Goal: Task Accomplishment & Management: Manage account settings

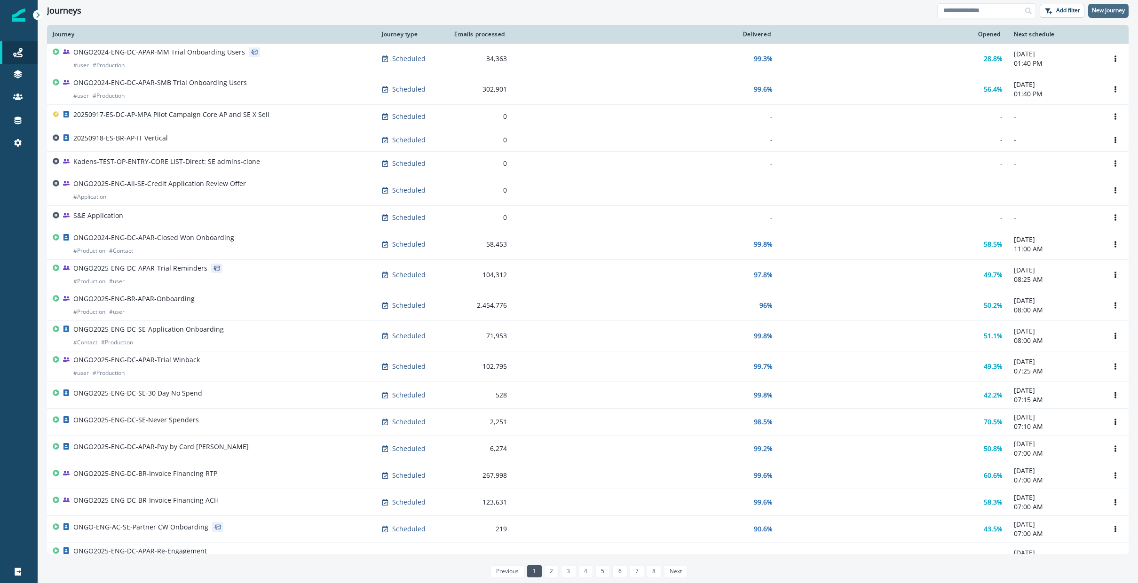
click at [1102, 11] on p "New journey" at bounding box center [1107, 10] width 33 height 7
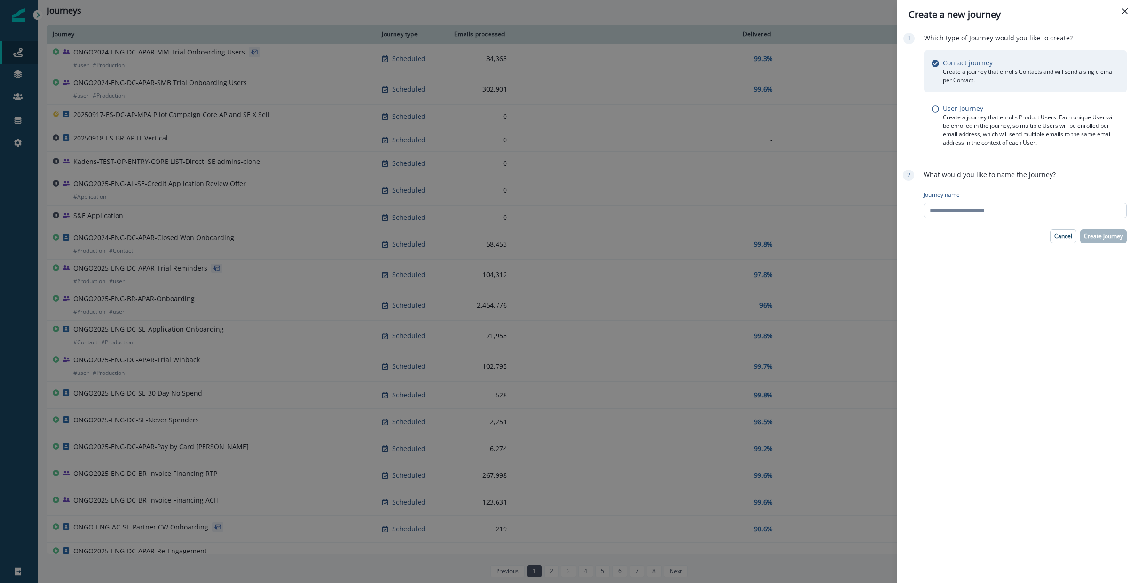
click at [990, 212] on input "Journey name" at bounding box center [1024, 210] width 203 height 15
type input "******"
click at [1110, 234] on p "Create journey" at bounding box center [1102, 236] width 39 height 7
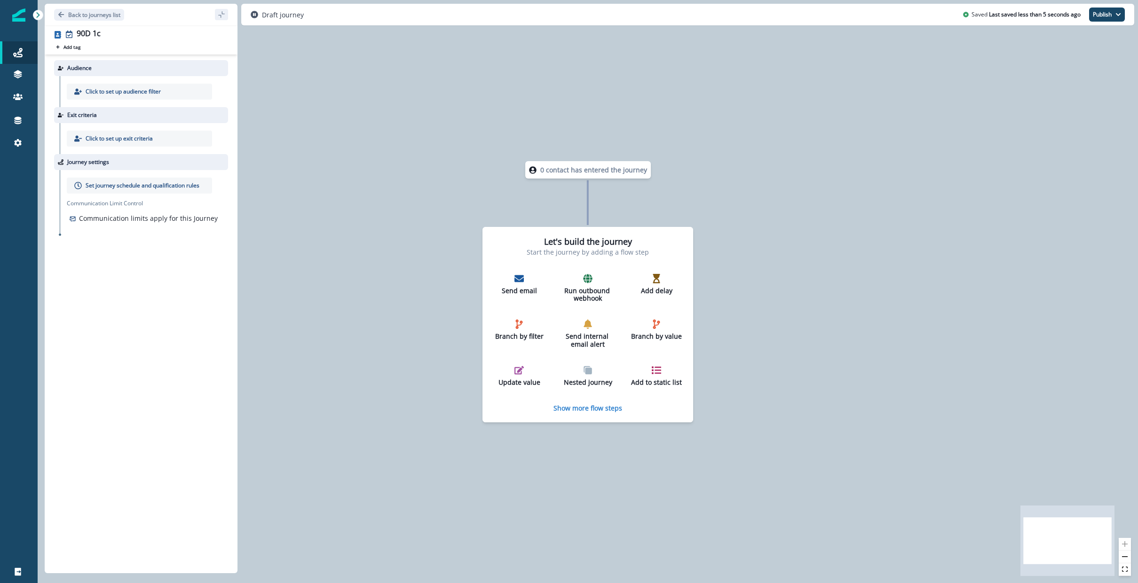
click at [146, 93] on p "Click to set up audience filter" at bounding box center [123, 91] width 75 height 8
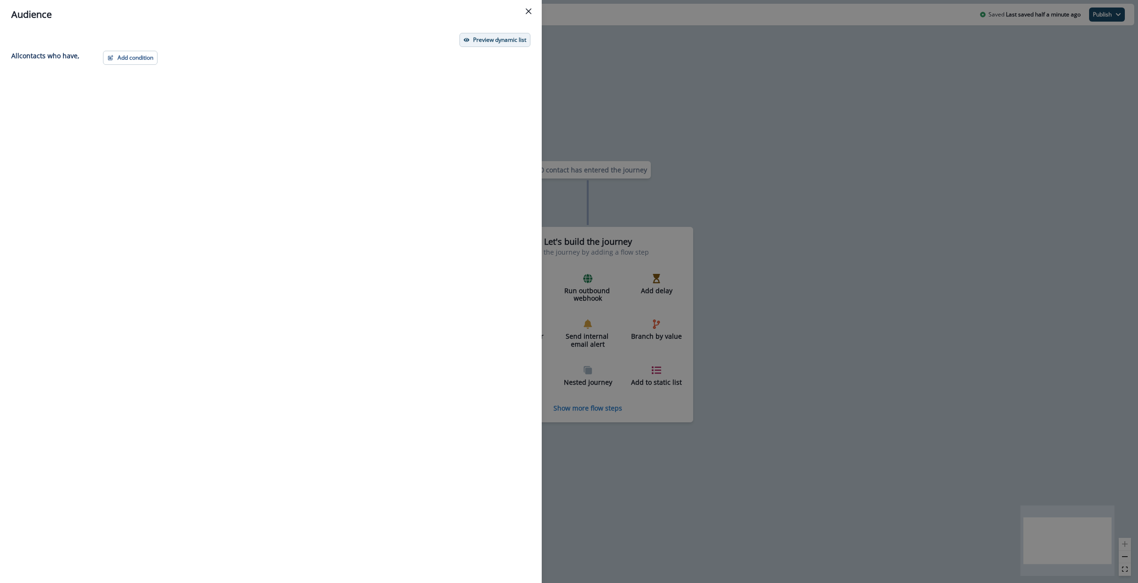
click at [489, 38] on p "Preview dynamic list" at bounding box center [499, 40] width 53 height 7
click at [136, 47] on div "Preview dynamic list All contact s who have, Add condition Contact properties A…" at bounding box center [270, 306] width 541 height 554
click at [128, 58] on button "Add condition" at bounding box center [130, 58] width 55 height 14
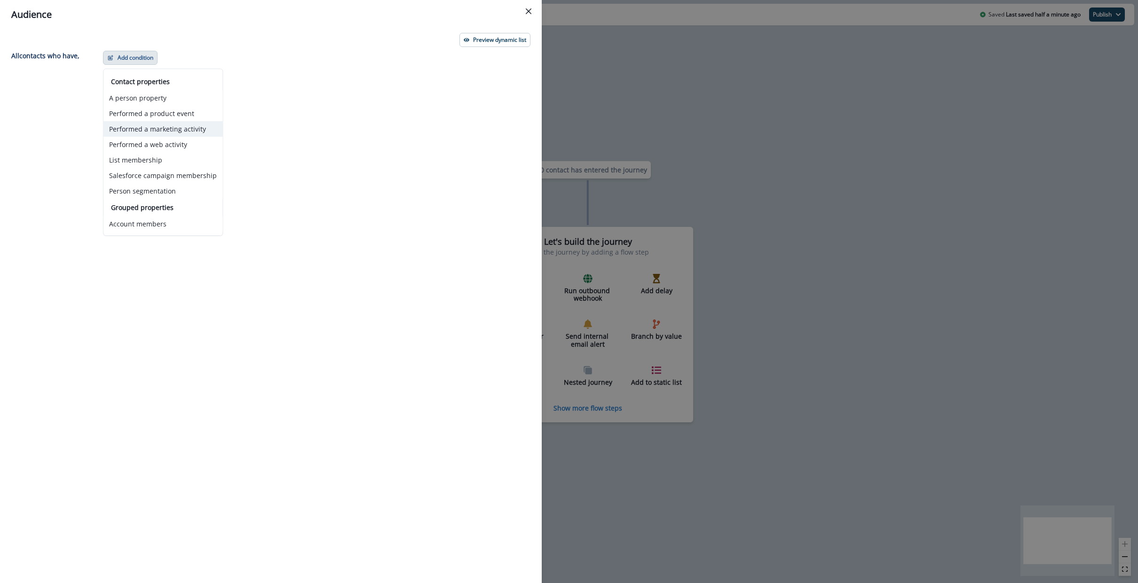
click at [174, 129] on button "Performed a marketing activity" at bounding box center [162, 129] width 119 height 16
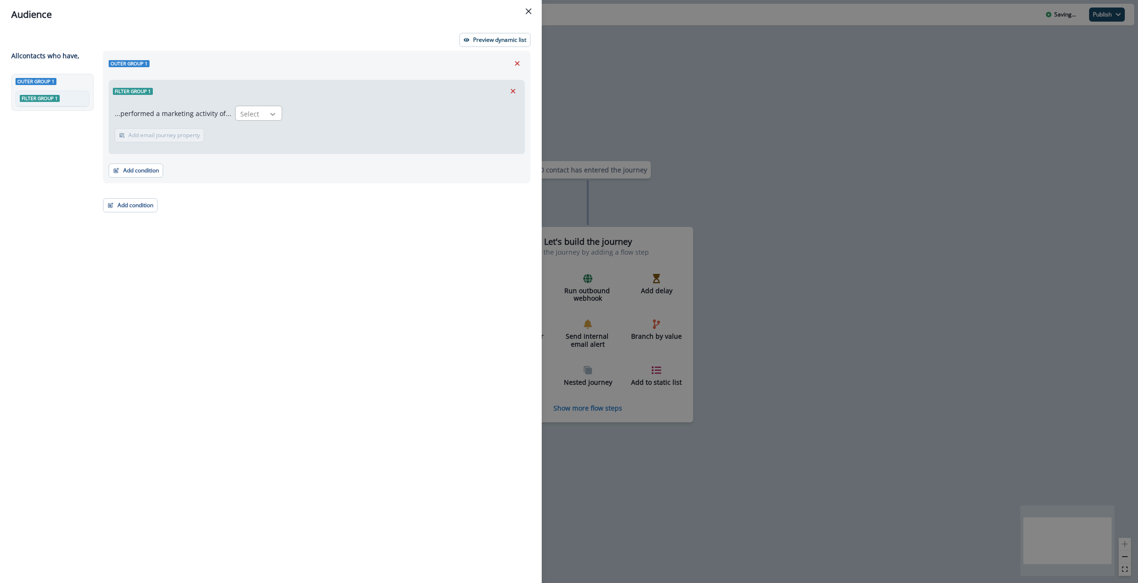
click at [269, 116] on icon at bounding box center [272, 114] width 8 height 9
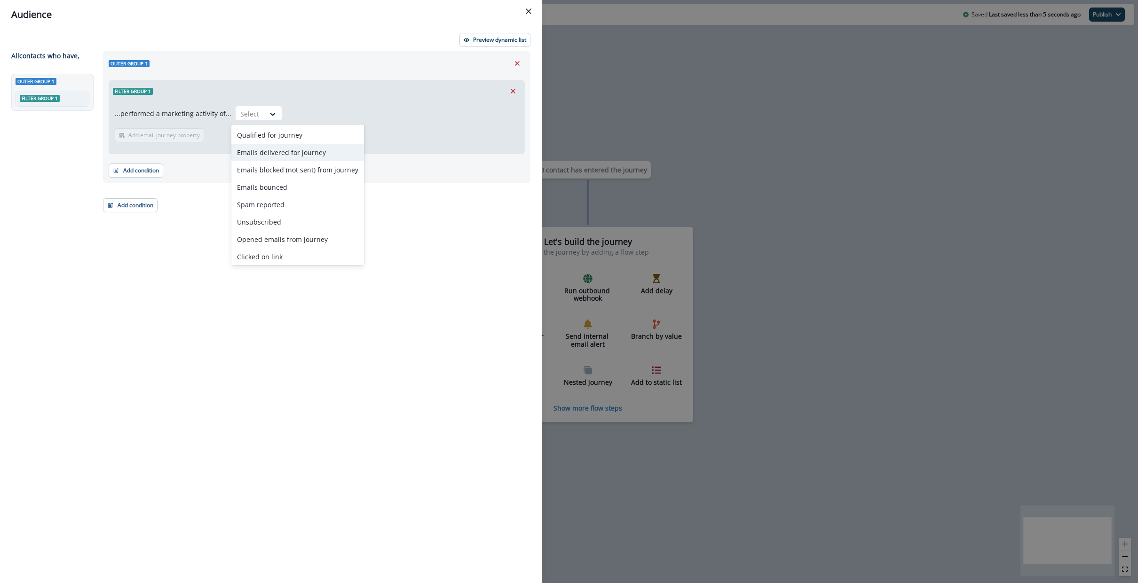
click at [272, 153] on div "Emails delivered for journey" at bounding box center [297, 152] width 133 height 17
click at [177, 137] on button "Add time frame" at bounding box center [203, 135] width 59 height 14
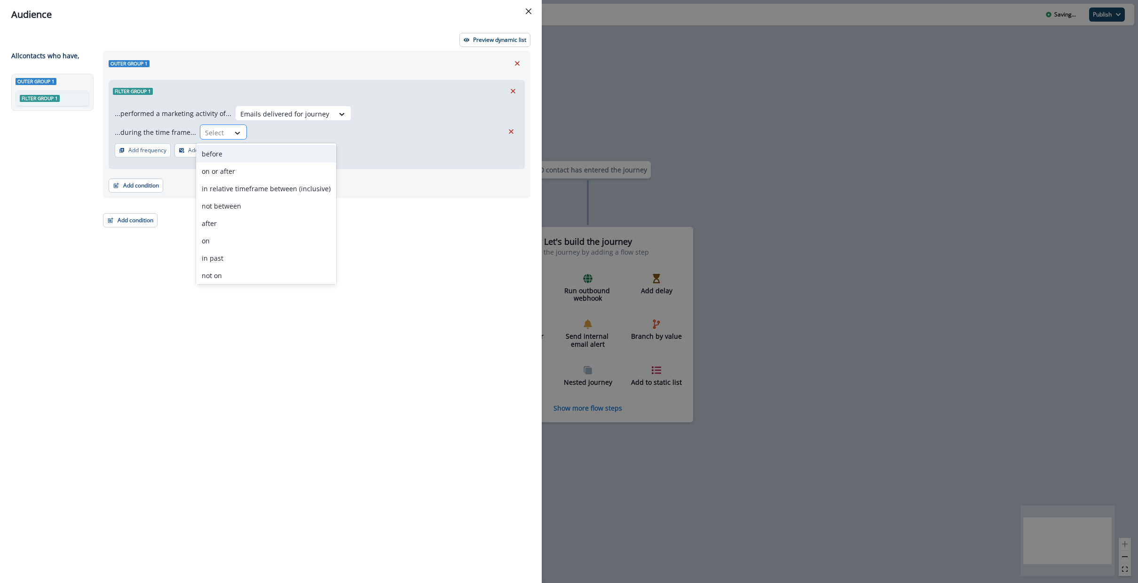
click at [233, 130] on icon at bounding box center [237, 132] width 8 height 9
click at [511, 134] on icon "Remove" at bounding box center [511, 131] width 8 height 8
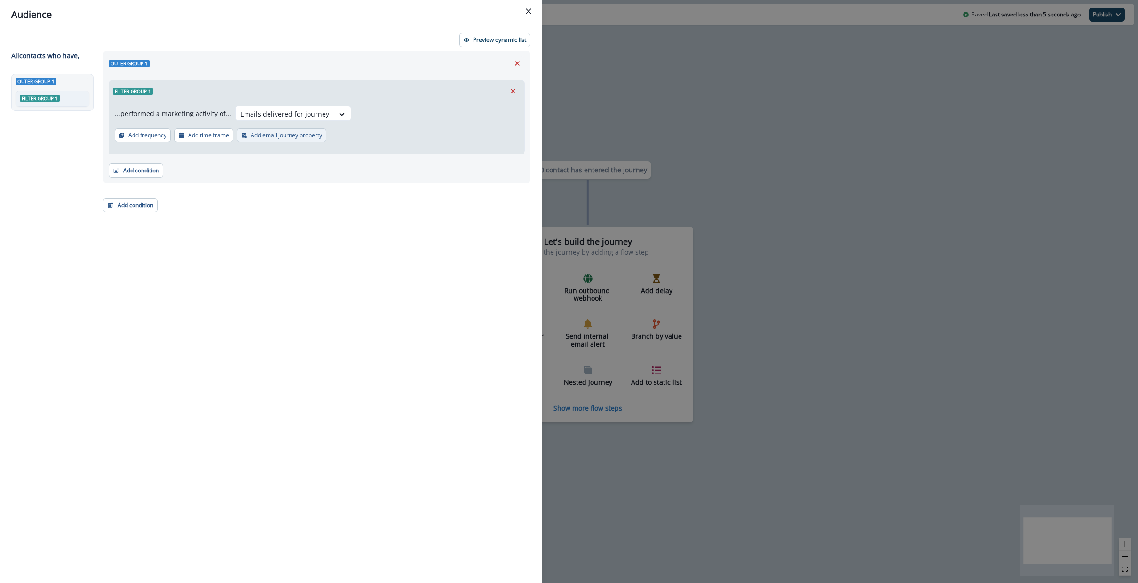
click at [249, 131] on button "Add email journey property" at bounding box center [281, 135] width 89 height 14
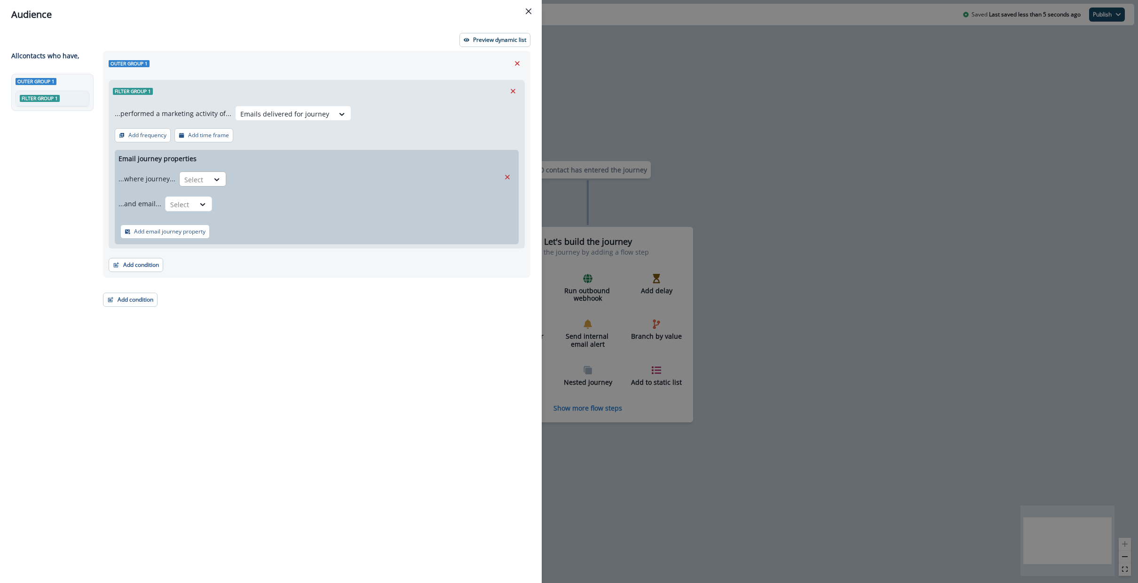
click at [217, 172] on div at bounding box center [217, 180] width 17 height 16
click at [219, 211] on div "is" at bounding box center [221, 217] width 88 height 17
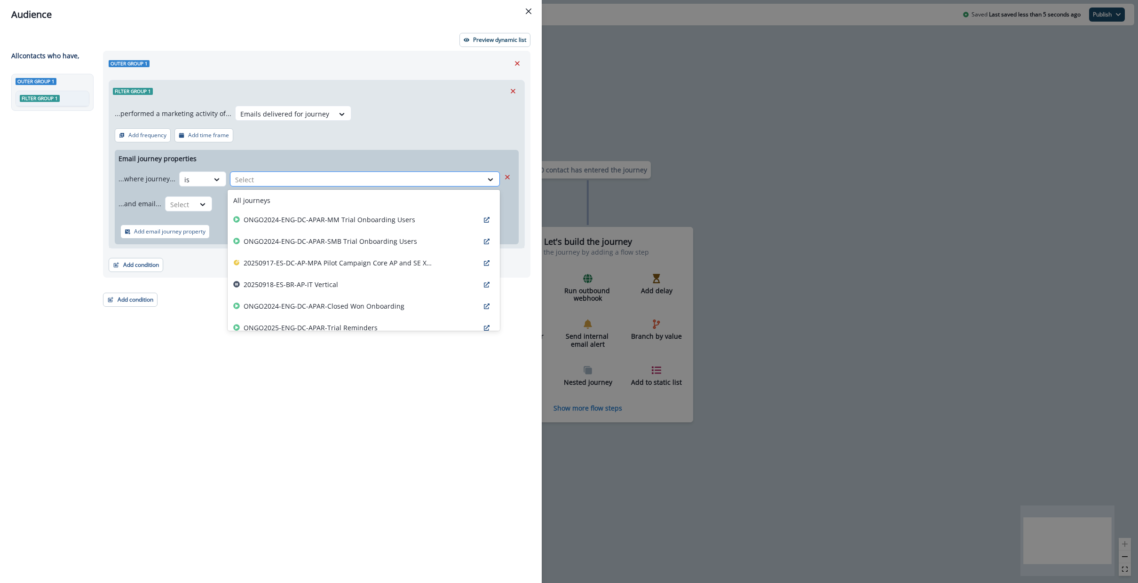
click at [268, 182] on div at bounding box center [356, 180] width 243 height 12
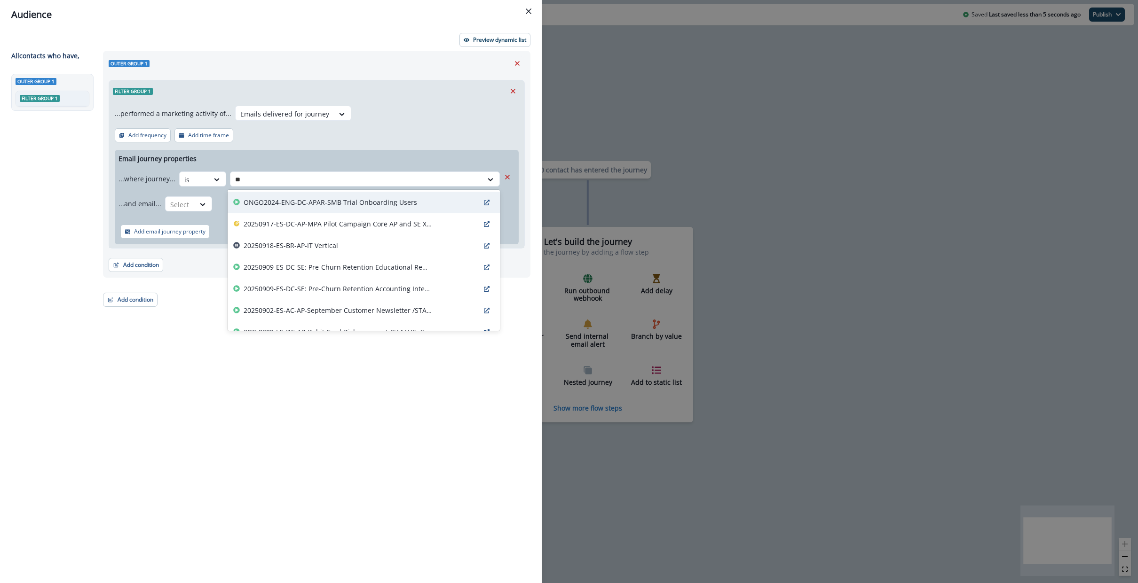
type input "*"
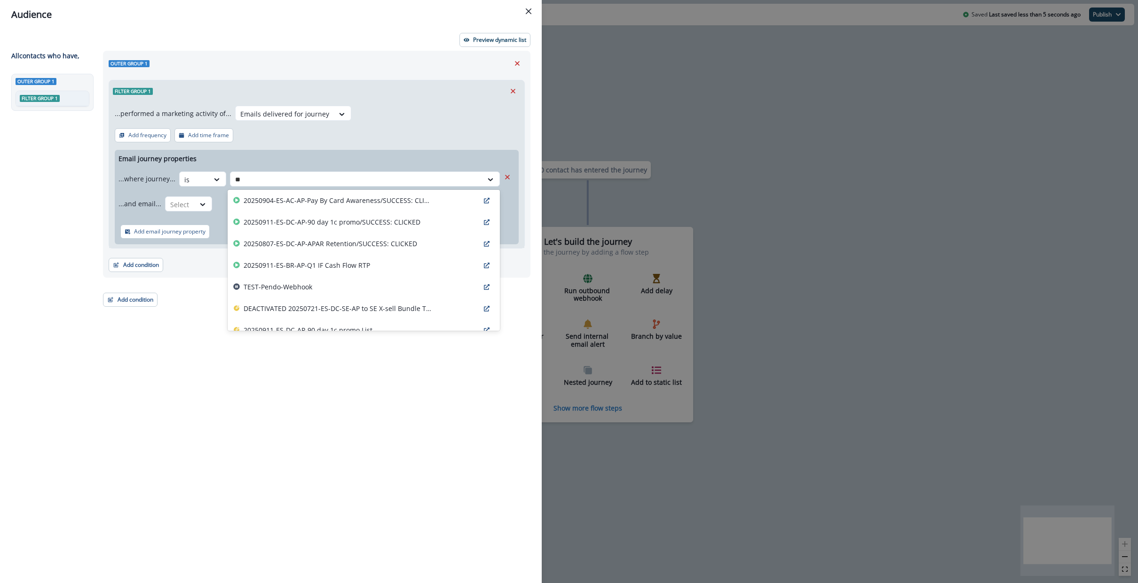
scroll to position [136, 0]
type input "*"
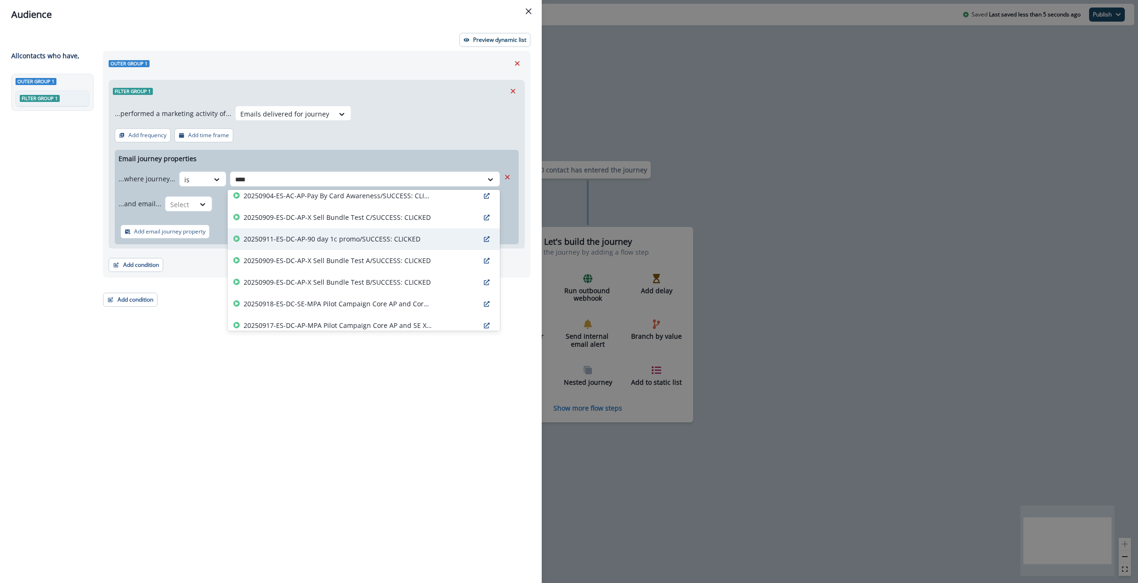
type input "*****"
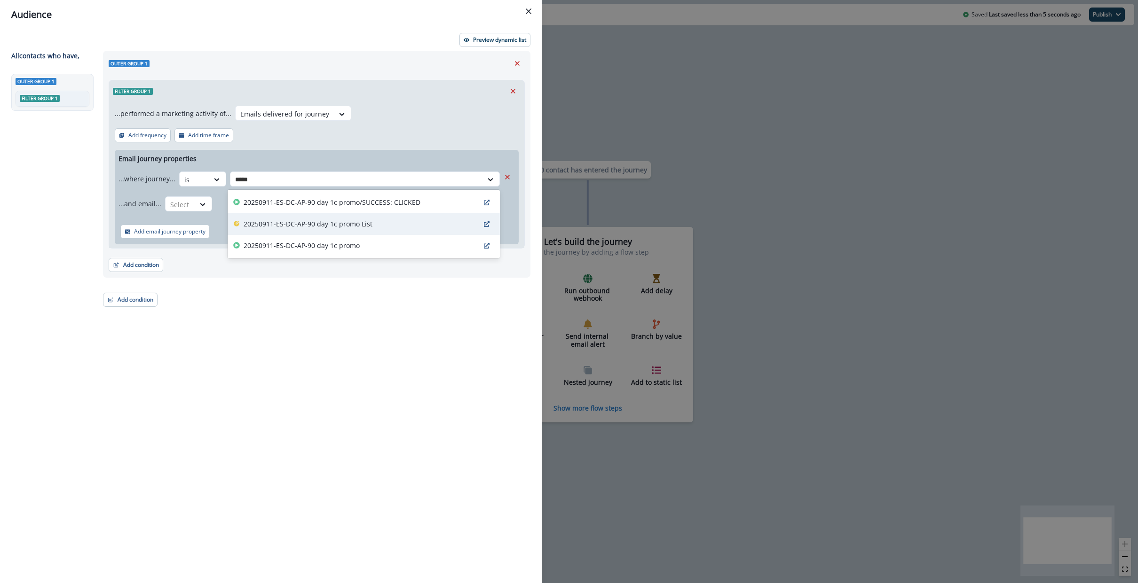
click at [339, 224] on p "20250911-ES-DC-AP-90 day 1c promo List" at bounding box center [307, 224] width 129 height 10
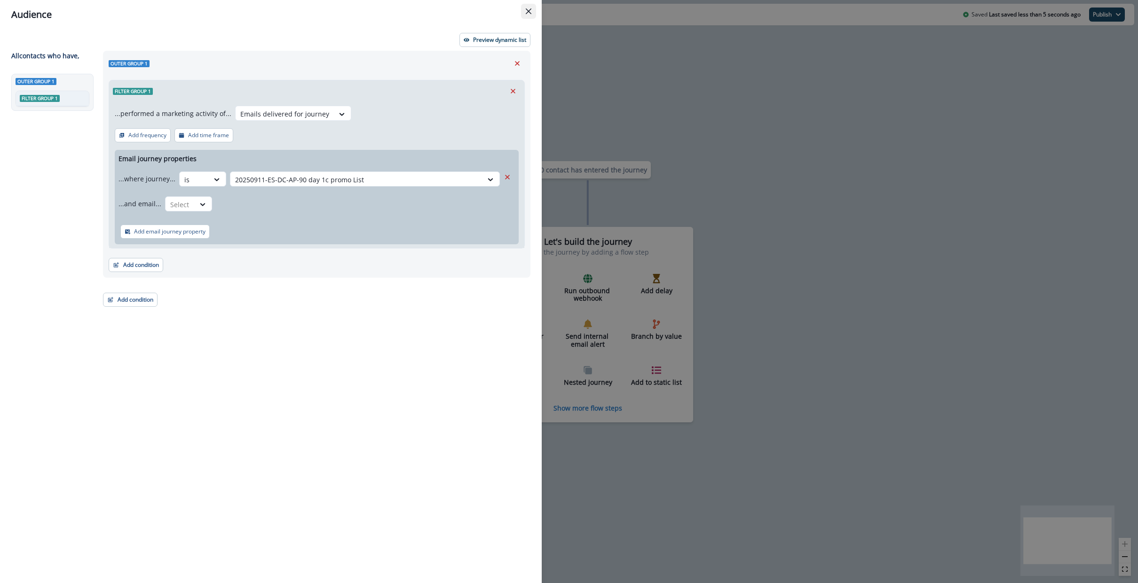
click at [527, 13] on icon "Close" at bounding box center [529, 11] width 6 height 6
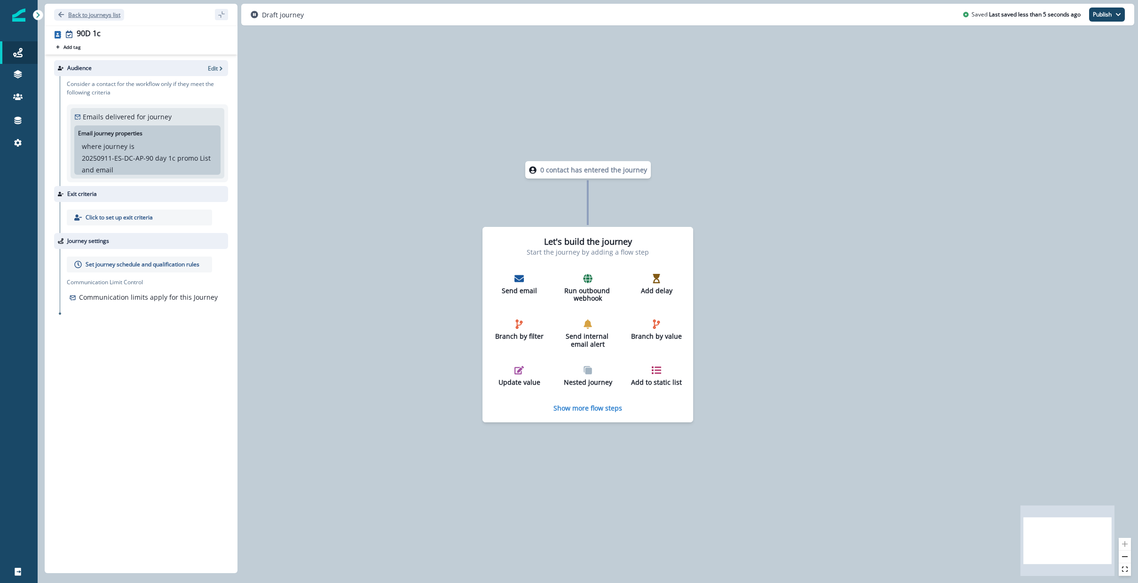
click at [82, 13] on p "Back to journeys list" at bounding box center [94, 15] width 52 height 8
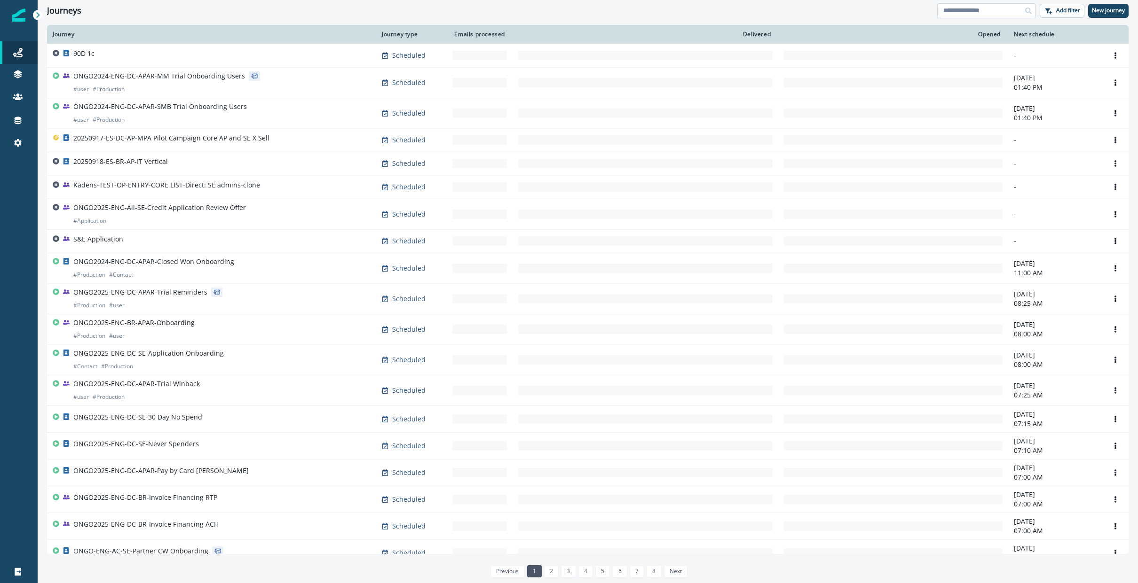
click at [961, 14] on input at bounding box center [986, 10] width 99 height 15
type input "*"
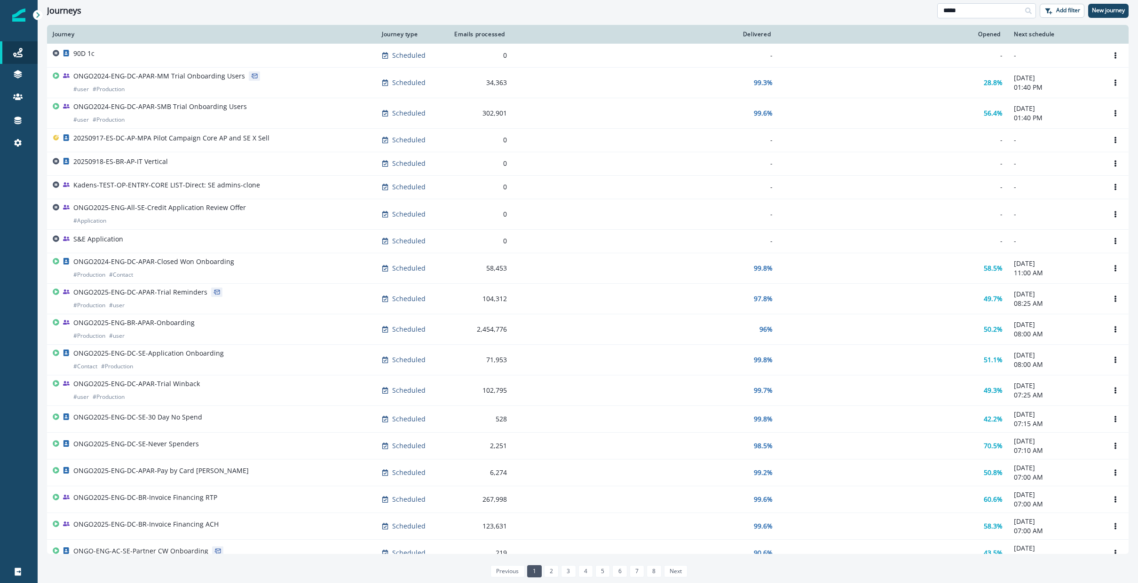
type input "*****"
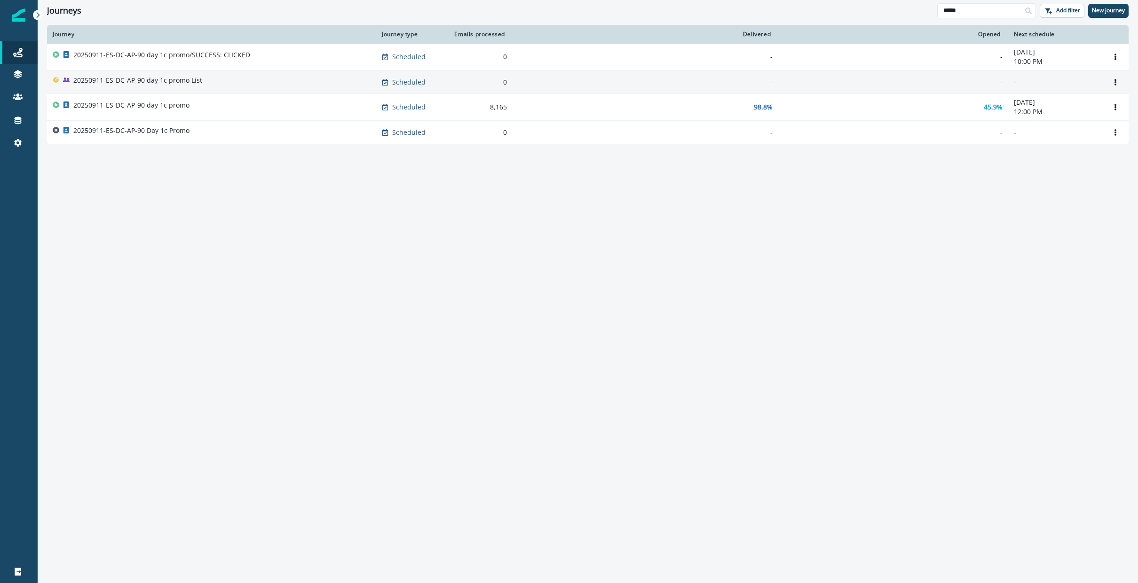
click at [308, 88] on div "20250911-ES-DC-AP-90 day 1c promo List" at bounding box center [212, 82] width 318 height 13
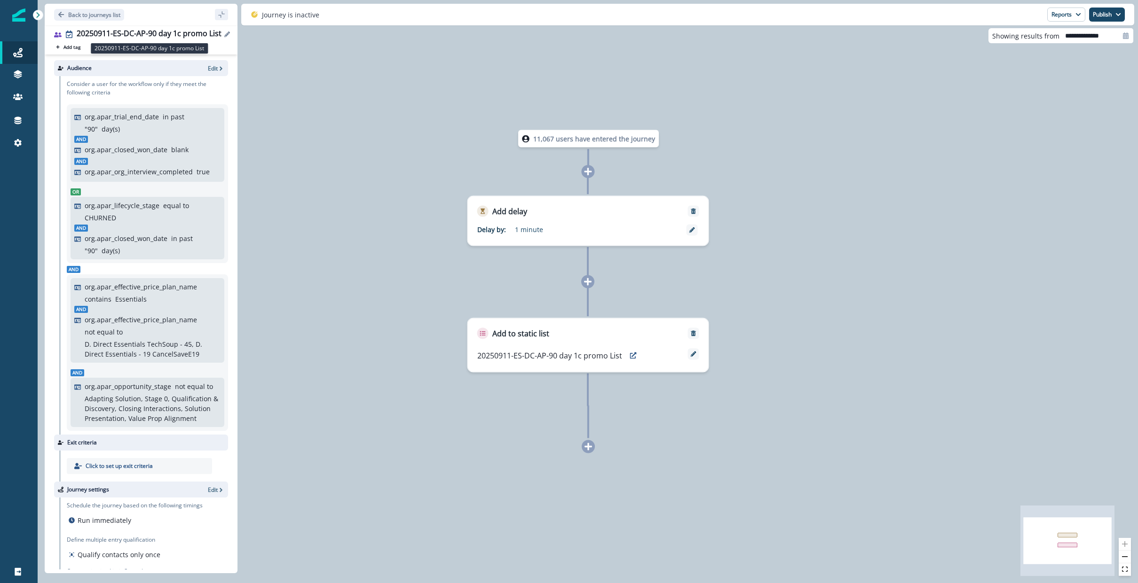
click at [148, 35] on div "20250911-ES-DC-AP-90 day 1c promo List" at bounding box center [149, 34] width 145 height 10
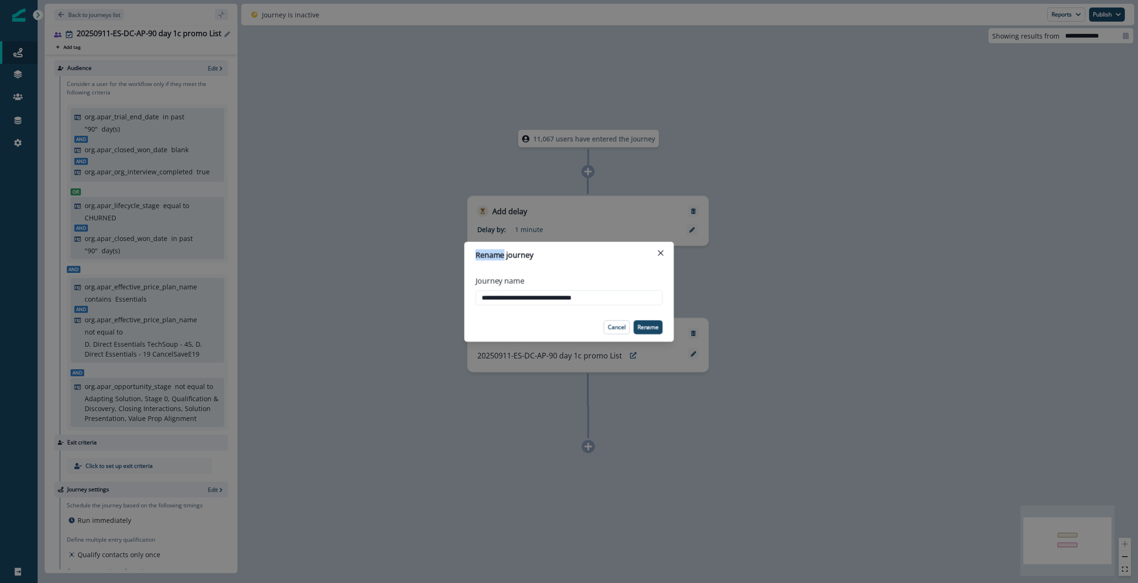
click at [148, 35] on div "**********" at bounding box center [569, 291] width 1138 height 583
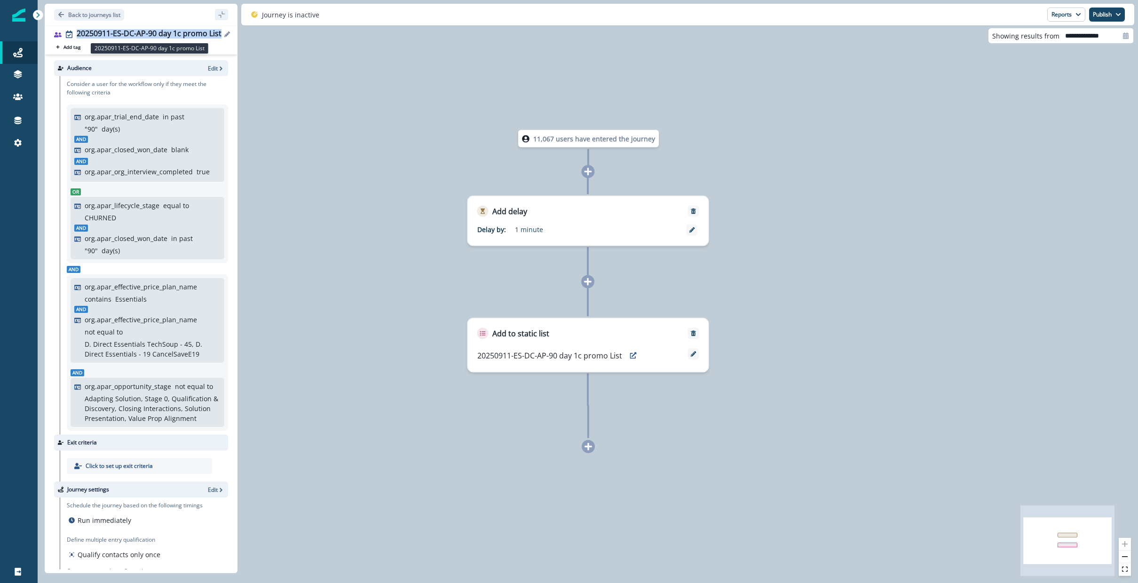
click at [148, 35] on div "20250911-ES-DC-AP-90 day 1c promo List" at bounding box center [149, 34] width 145 height 10
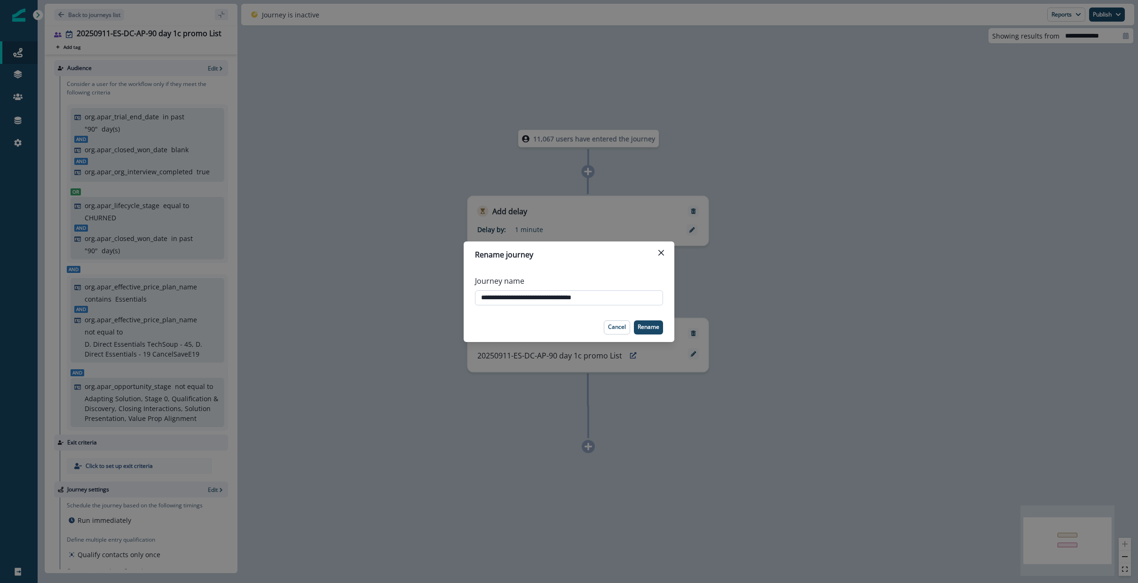
click at [562, 297] on input "**********" at bounding box center [569, 297] width 188 height 15
click at [622, 327] on p "Cancel" at bounding box center [617, 327] width 18 height 7
